Goal: Task Accomplishment & Management: Manage account settings

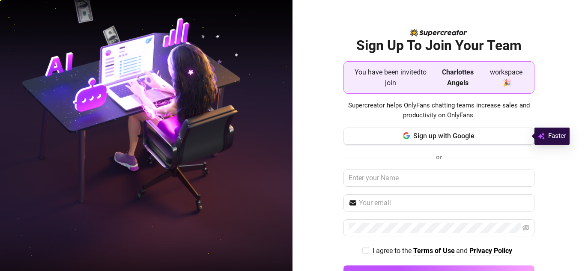
click at [407, 138] on button "Sign up with Google" at bounding box center [439, 136] width 191 height 17
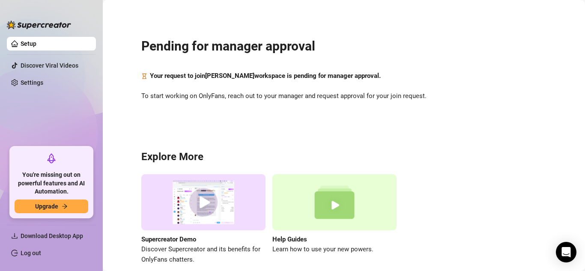
scroll to position [41, 0]
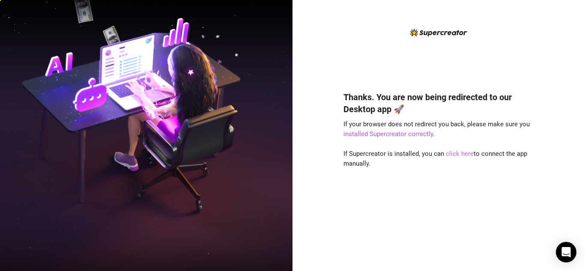
click at [461, 151] on link "click here" at bounding box center [460, 154] width 28 height 8
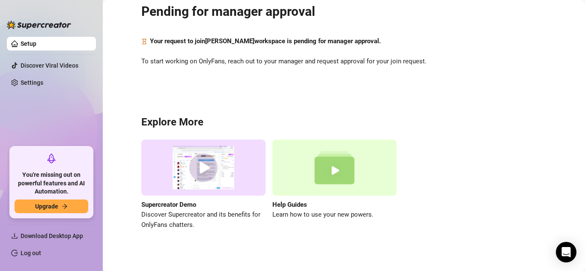
scroll to position [35, 0]
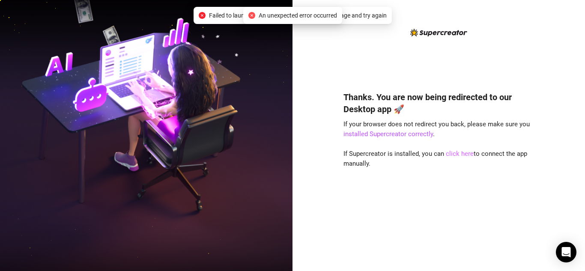
click at [455, 152] on div "Thanks. You are now being redirected to our Desktop app 🚀 If your browser does …" at bounding box center [439, 169] width 191 height 178
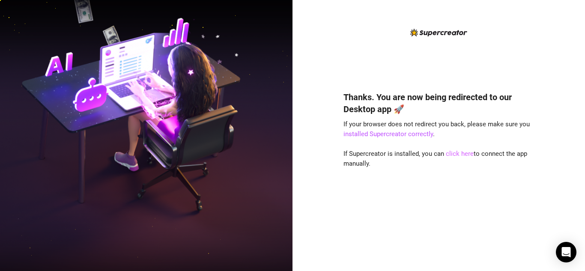
click at [455, 152] on link "click here" at bounding box center [460, 154] width 28 height 8
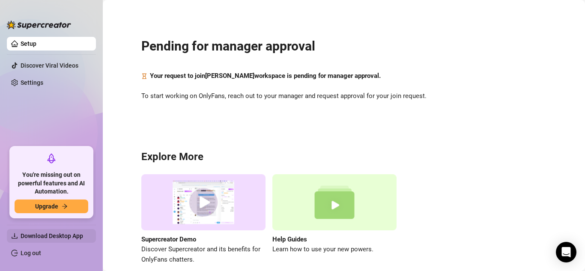
click at [57, 236] on span "Download Desktop App" at bounding box center [52, 236] width 63 height 7
click at [60, 235] on span "Download Desktop App" at bounding box center [52, 236] width 63 height 7
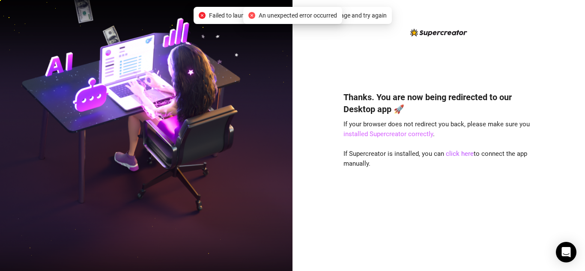
click at [375, 132] on link "installed Supercreator correctly" at bounding box center [389, 134] width 90 height 8
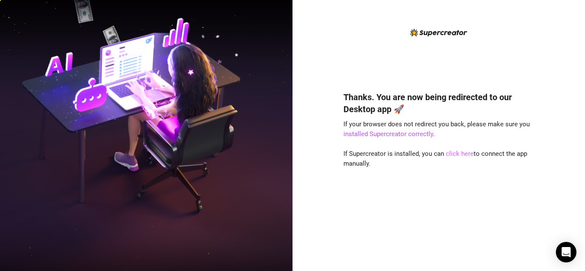
click at [458, 153] on link "click here" at bounding box center [460, 154] width 28 height 8
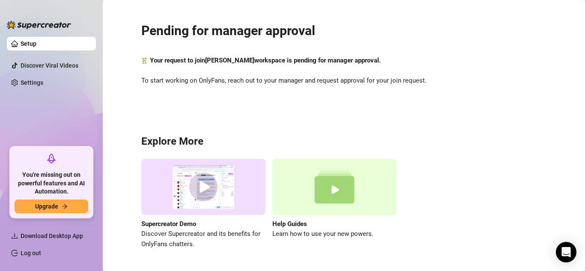
scroll to position [41, 0]
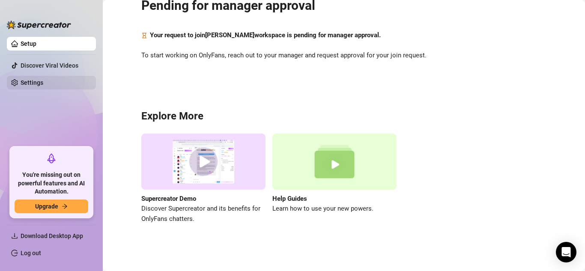
click at [42, 81] on link "Settings" at bounding box center [32, 82] width 23 height 7
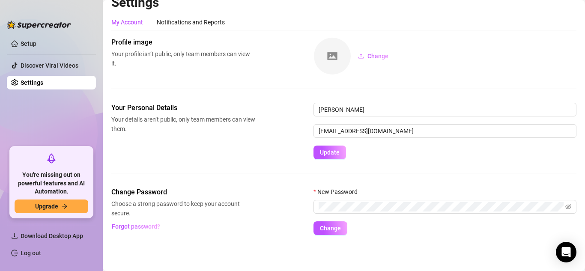
scroll to position [12, 0]
click at [51, 36] on ul "Setup Discover Viral Videos Settings" at bounding box center [51, 88] width 89 height 110
click at [36, 41] on link "Setup" at bounding box center [29, 43] width 16 height 7
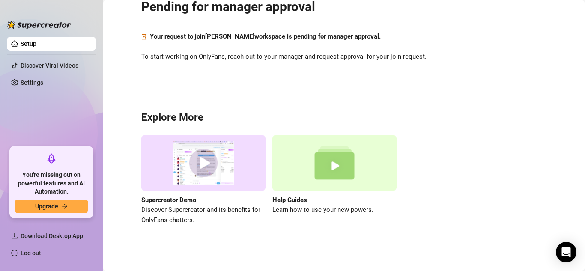
scroll to position [41, 0]
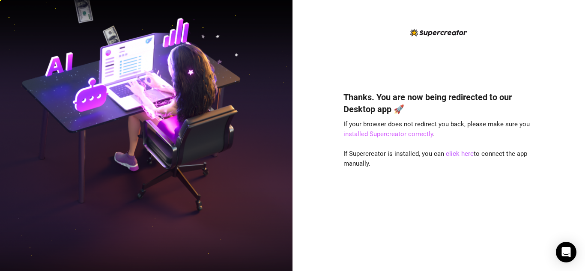
click at [402, 135] on link "installed Supercreator correctly" at bounding box center [389, 134] width 90 height 8
click at [460, 154] on link "click here" at bounding box center [460, 154] width 28 height 8
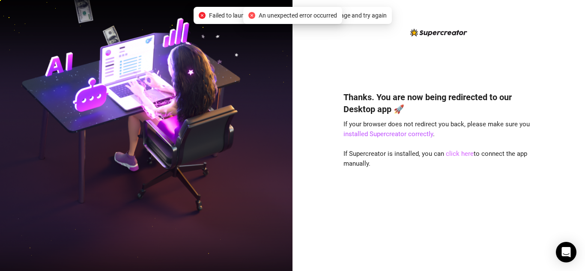
click at [456, 153] on link "click here" at bounding box center [460, 154] width 28 height 8
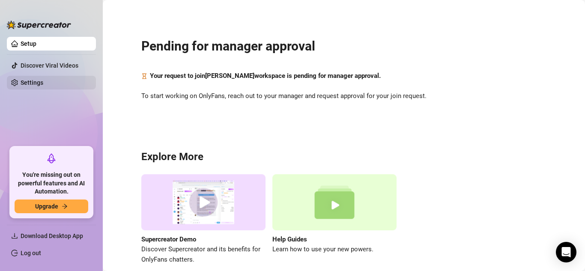
click at [43, 80] on link "Settings" at bounding box center [32, 82] width 23 height 7
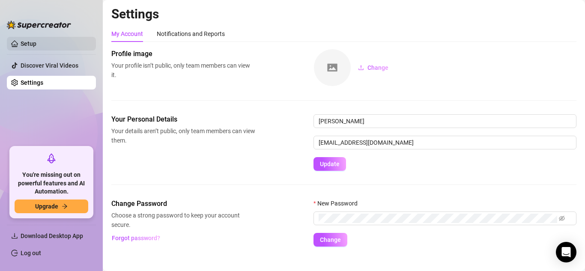
click at [36, 46] on link "Setup" at bounding box center [29, 43] width 16 height 7
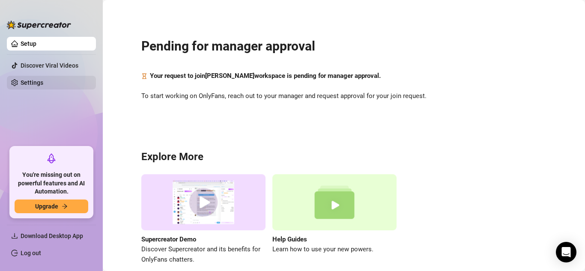
click at [43, 85] on link "Settings" at bounding box center [32, 82] width 23 height 7
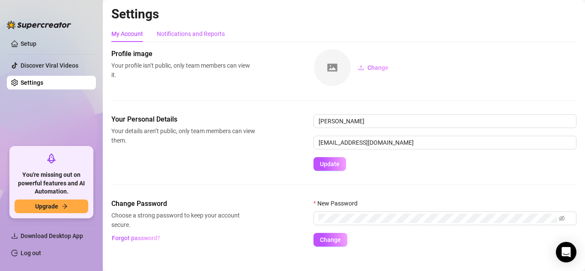
click at [175, 31] on div "Notifications and Reports" at bounding box center [191, 33] width 68 height 9
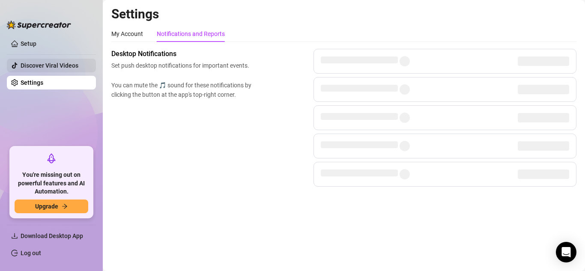
click at [73, 65] on link "Discover Viral Videos" at bounding box center [50, 65] width 58 height 7
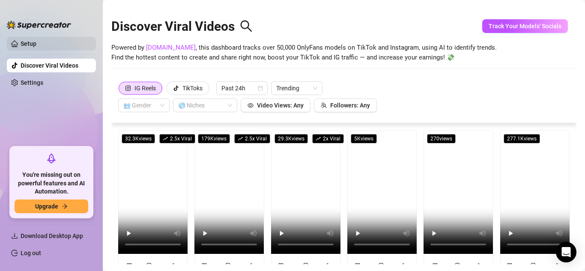
click at [36, 40] on link "Setup" at bounding box center [29, 43] width 16 height 7
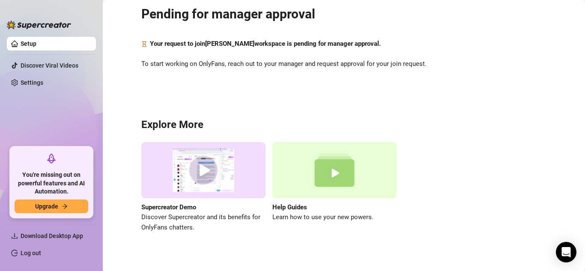
scroll to position [30, 0]
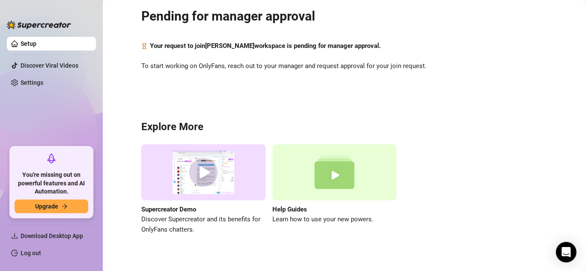
click at [35, 126] on ul "Setup Discover Viral Videos Settings" at bounding box center [51, 88] width 89 height 110
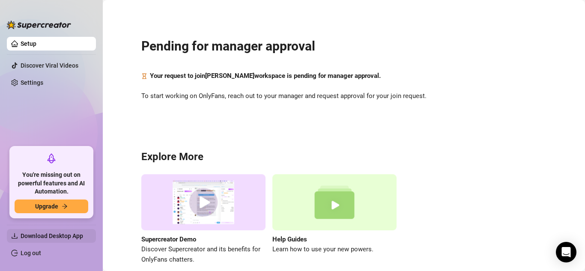
click at [62, 237] on span "Download Desktop App" at bounding box center [52, 236] width 63 height 7
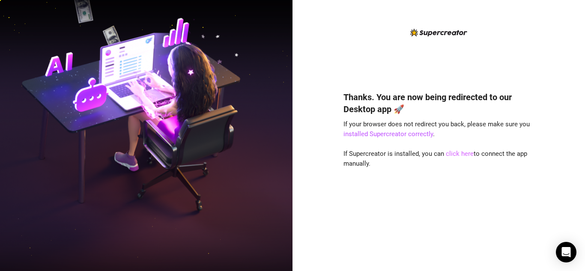
click at [455, 154] on link "click here" at bounding box center [460, 154] width 28 height 8
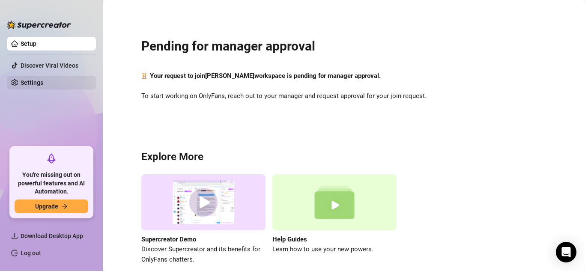
click at [43, 82] on link "Settings" at bounding box center [32, 82] width 23 height 7
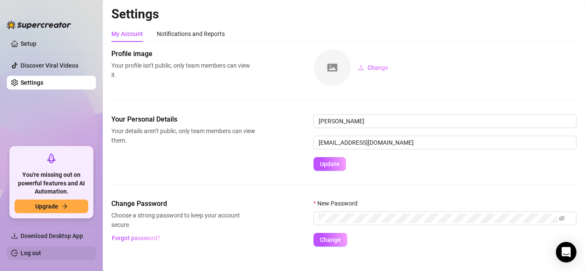
click at [31, 251] on link "Log out" at bounding box center [31, 253] width 21 height 7
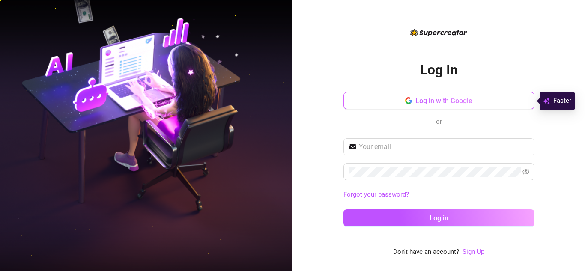
click at [403, 100] on button "Log in with Google" at bounding box center [439, 100] width 191 height 17
